Goal: Information Seeking & Learning: Learn about a topic

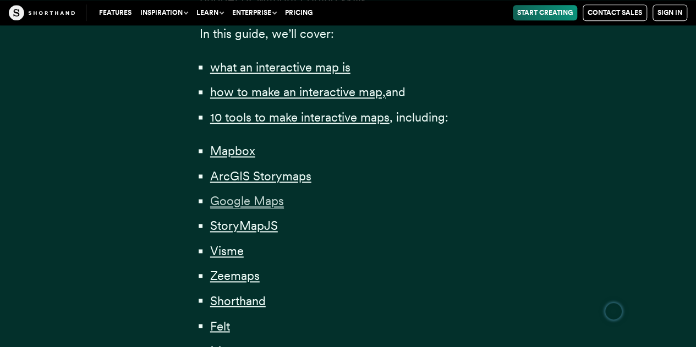
scroll to position [771, 0]
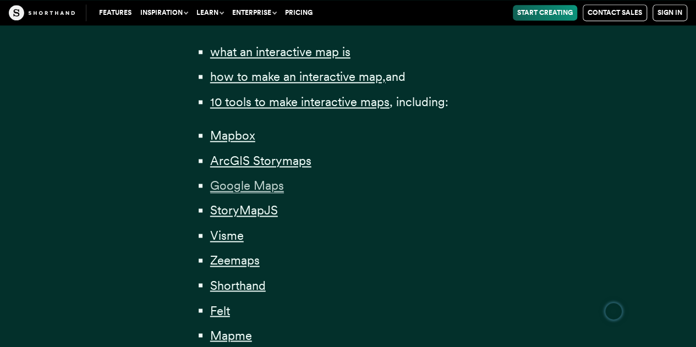
click at [236, 191] on span "Google Maps" at bounding box center [247, 185] width 74 height 15
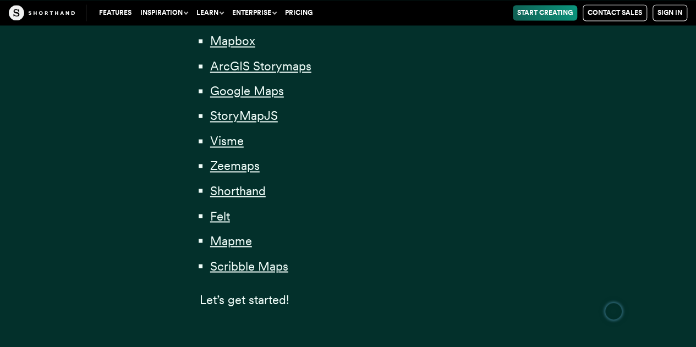
scroll to position [881, 0]
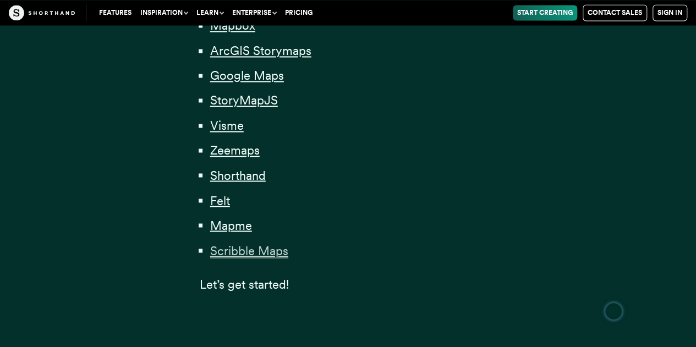
click at [237, 249] on span "Scribble Maps" at bounding box center [249, 250] width 78 height 15
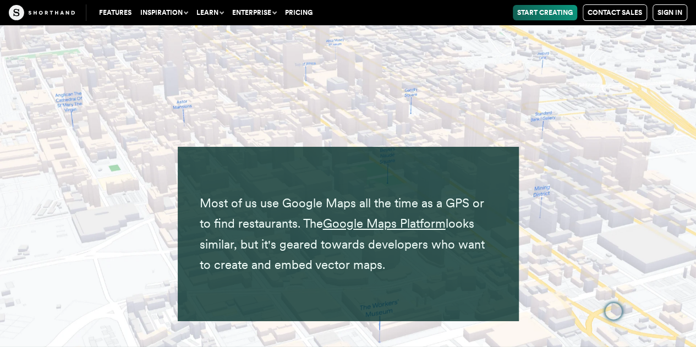
scroll to position [8183, 0]
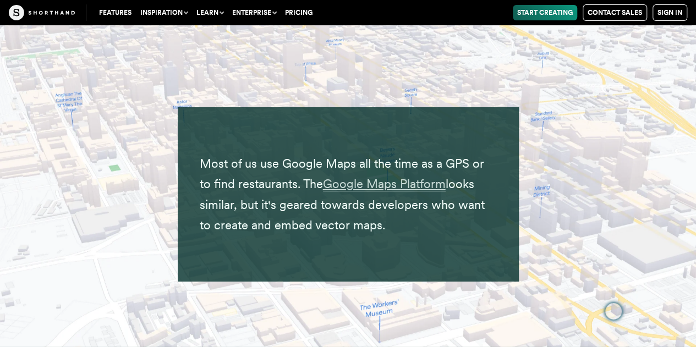
click at [351, 177] on span "Google Maps Platform" at bounding box center [384, 184] width 123 height 15
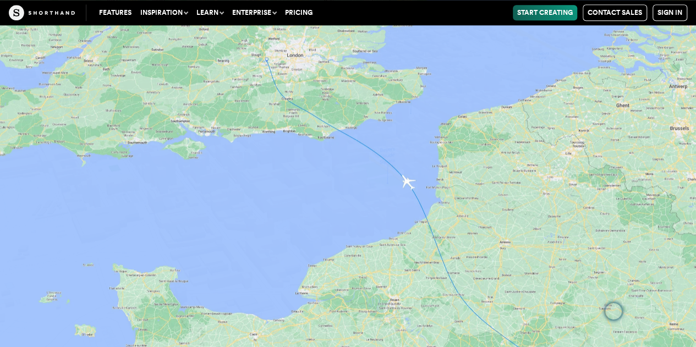
scroll to position [8403, 0]
